Goal: Task Accomplishment & Management: Complete application form

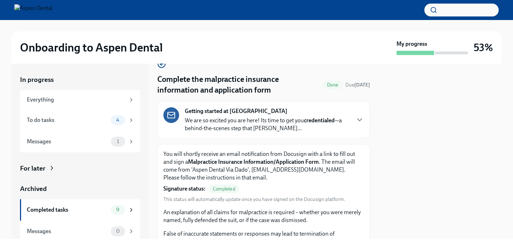
scroll to position [17, 0]
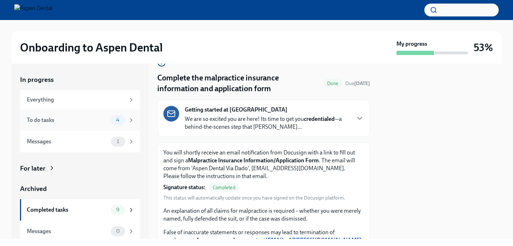
click at [133, 119] on icon at bounding box center [131, 120] width 6 height 6
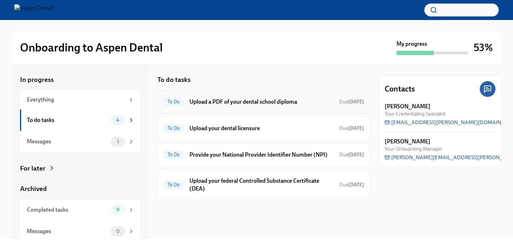
click at [239, 106] on div "To Do Upload a PDF of your dental school diploma Due [DATE]" at bounding box center [263, 101] width 200 height 11
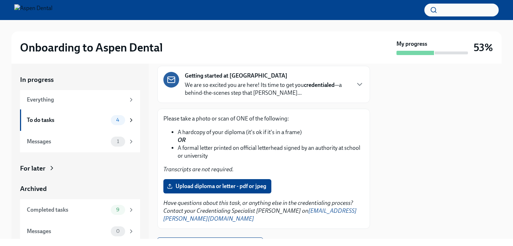
scroll to position [40, 0]
click at [239, 185] on span "Upload diploma or letter - pdf or jpeg" at bounding box center [217, 185] width 98 height 7
click at [0, 0] on input "Upload diploma or letter - pdf or jpeg" at bounding box center [0, 0] width 0 height 0
click at [204, 185] on span "Upload diploma or letter - pdf or jpeg" at bounding box center [217, 185] width 98 height 7
click at [0, 0] on input "Upload diploma or letter - pdf or jpeg" at bounding box center [0, 0] width 0 height 0
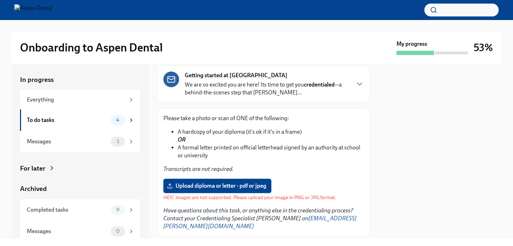
click at [228, 186] on span "Upload diploma or letter - pdf or jpeg" at bounding box center [217, 185] width 98 height 7
click at [0, 0] on input "Upload diploma or letter - pdf or jpeg" at bounding box center [0, 0] width 0 height 0
click at [214, 182] on label "Upload diploma or letter - pdf or jpeg" at bounding box center [217, 186] width 108 height 14
click at [0, 0] on input "Upload diploma or letter - pdf or jpeg" at bounding box center [0, 0] width 0 height 0
drag, startPoint x: 347, startPoint y: 188, endPoint x: 214, endPoint y: 182, distance: 132.3
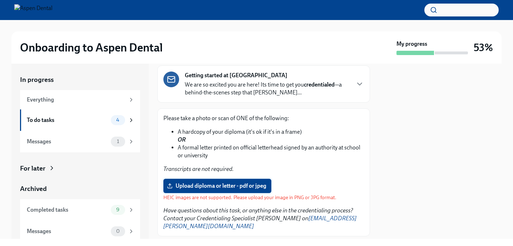
click at [214, 182] on label "Upload diploma or letter - pdf or jpeg" at bounding box center [217, 186] width 108 height 14
click at [0, 0] on input "Upload diploma or letter - pdf or jpeg" at bounding box center [0, 0] width 0 height 0
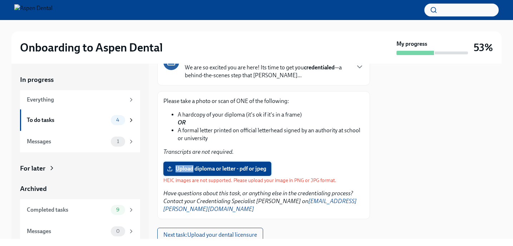
scroll to position [59, 0]
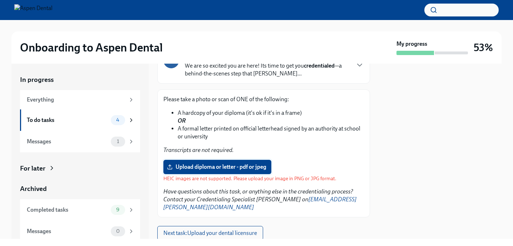
click at [221, 164] on span "Upload diploma or letter - pdf or jpeg" at bounding box center [217, 166] width 98 height 7
click at [0, 0] on input "Upload diploma or letter - pdf or jpeg" at bounding box center [0, 0] width 0 height 0
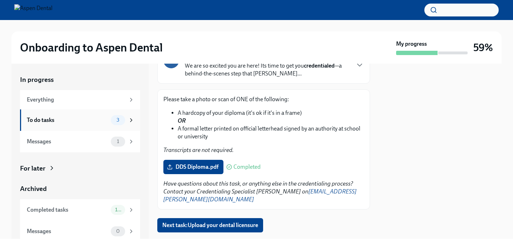
click at [130, 123] on icon at bounding box center [131, 120] width 6 height 6
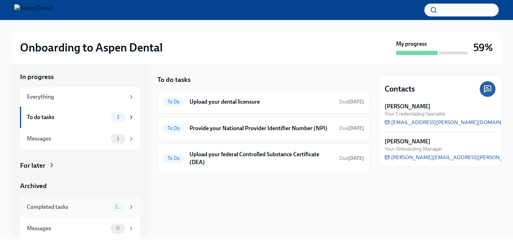
scroll to position [3, 0]
click at [127, 140] on div "1" at bounding box center [123, 139] width 24 height 10
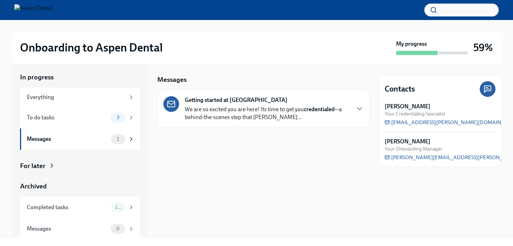
click at [210, 120] on p "We are so excited you are here! Its time to get you credentialed —a behind-the-…" at bounding box center [267, 113] width 165 height 16
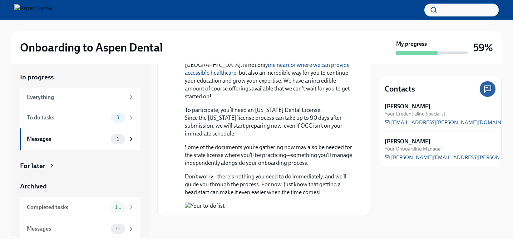
scroll to position [650, 0]
click at [113, 74] on div "In progress" at bounding box center [80, 77] width 120 height 9
